Goal: Task Accomplishment & Management: Complete application form

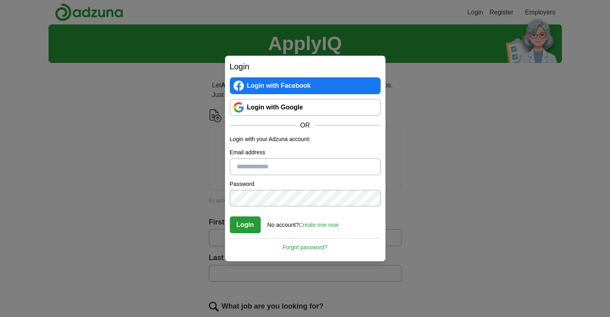
click at [287, 106] on link "Login with Google" at bounding box center [305, 107] width 151 height 17
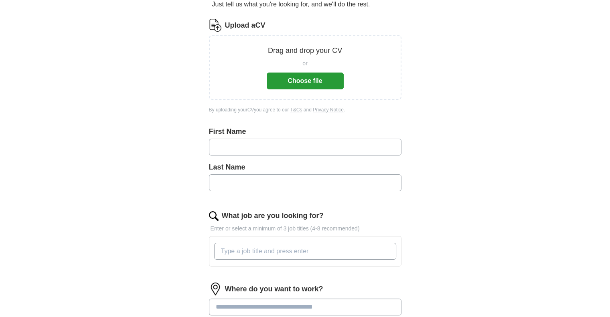
scroll to position [91, 0]
click at [313, 144] on input "text" at bounding box center [305, 146] width 192 height 17
type input "********"
type input "******"
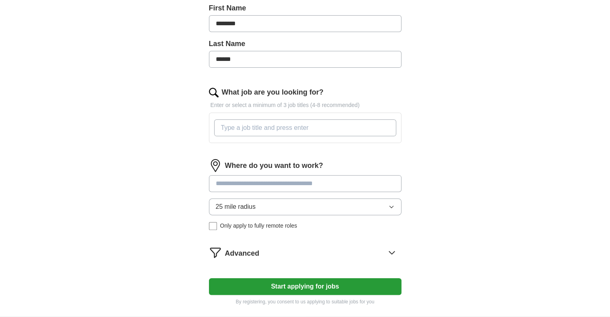
scroll to position [215, 0]
click at [276, 120] on input "What job are you looking for?" at bounding box center [305, 127] width 182 height 17
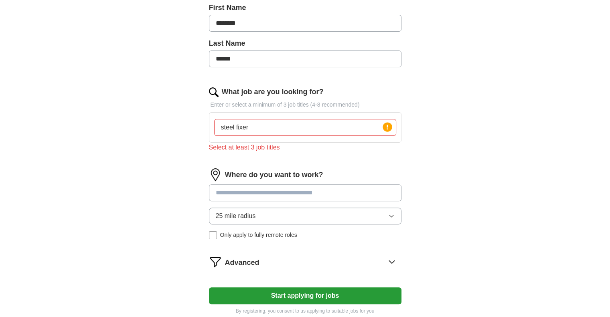
click at [245, 185] on input at bounding box center [305, 192] width 192 height 17
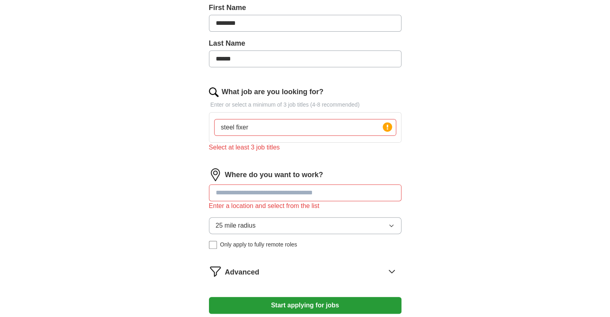
click at [258, 128] on input "steel fixer" at bounding box center [305, 127] width 182 height 17
click at [258, 196] on input at bounding box center [305, 192] width 192 height 17
click at [265, 130] on input "steel fixer" at bounding box center [305, 127] width 182 height 17
click at [269, 128] on input "steel fixer" at bounding box center [305, 127] width 182 height 17
type input "s"
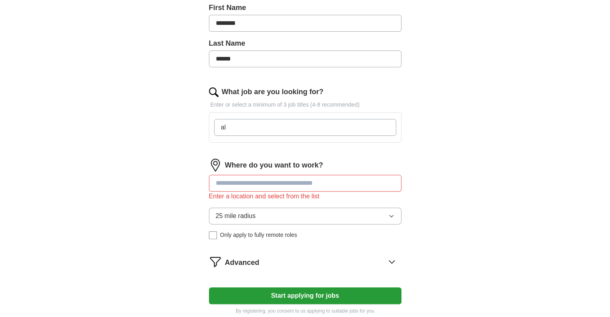
type input "a"
click at [270, 126] on input "What job are you looking for?" at bounding box center [305, 127] width 182 height 17
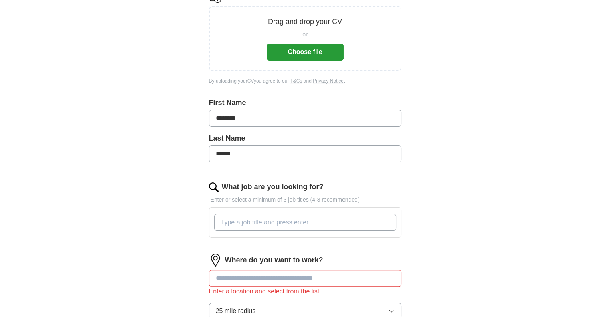
scroll to position [120, 0]
